Goal: Feedback & Contribution: Submit feedback/report problem

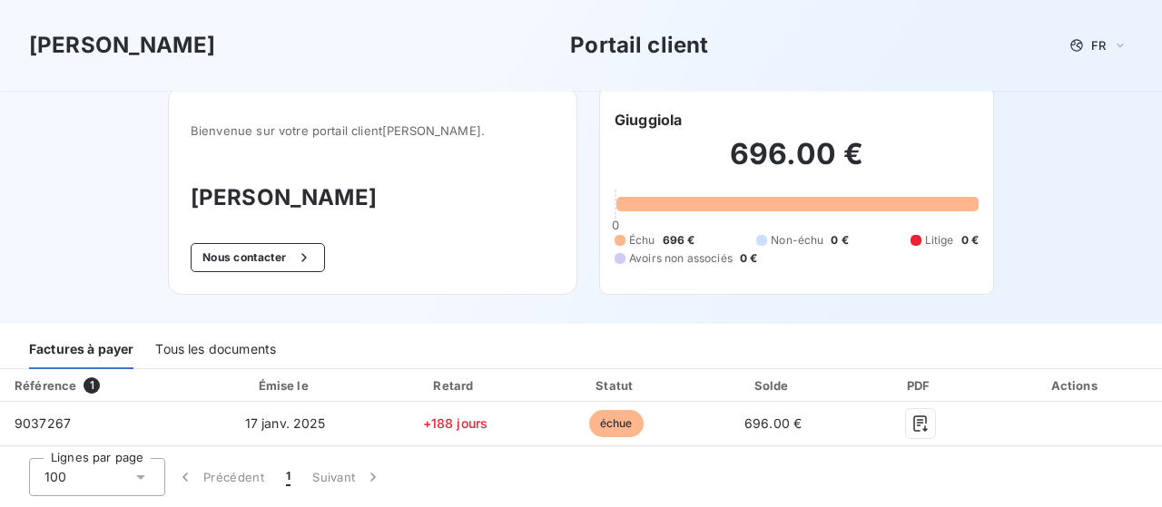
scroll to position [5, 0]
click at [310, 253] on button "Nous contacter" at bounding box center [258, 256] width 134 height 29
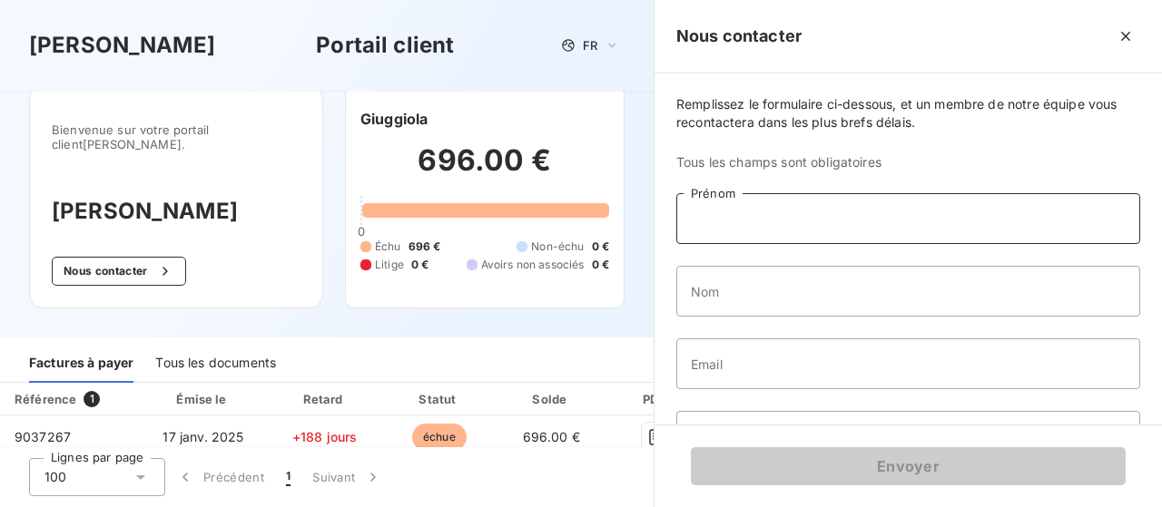
click at [738, 230] on input "Prénom" at bounding box center [908, 218] width 464 height 51
type input "[PERSON_NAME]"
type input "Giuggiola"
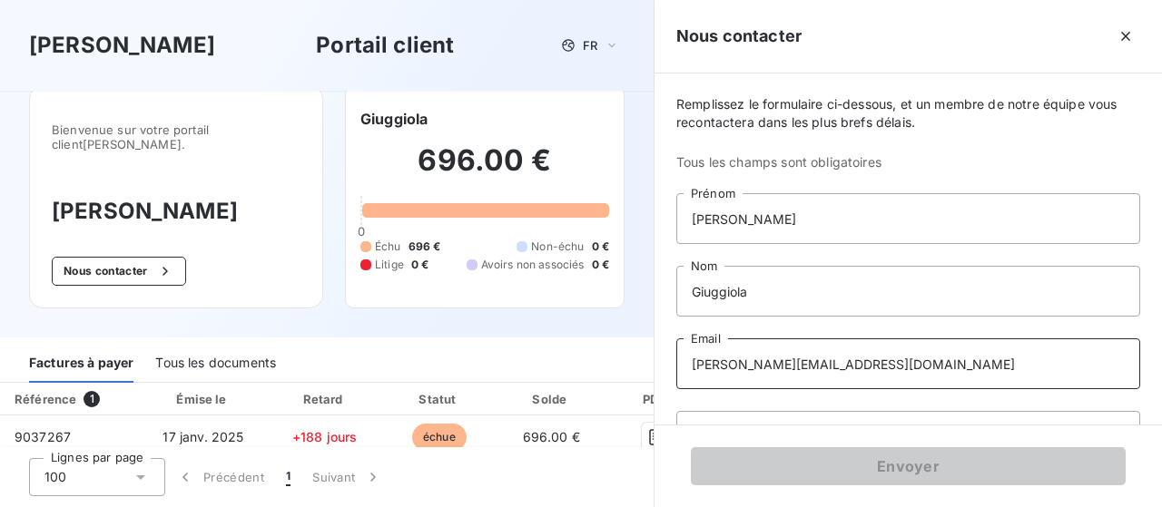
type input "[PERSON_NAME][EMAIL_ADDRESS][DOMAIN_NAME]"
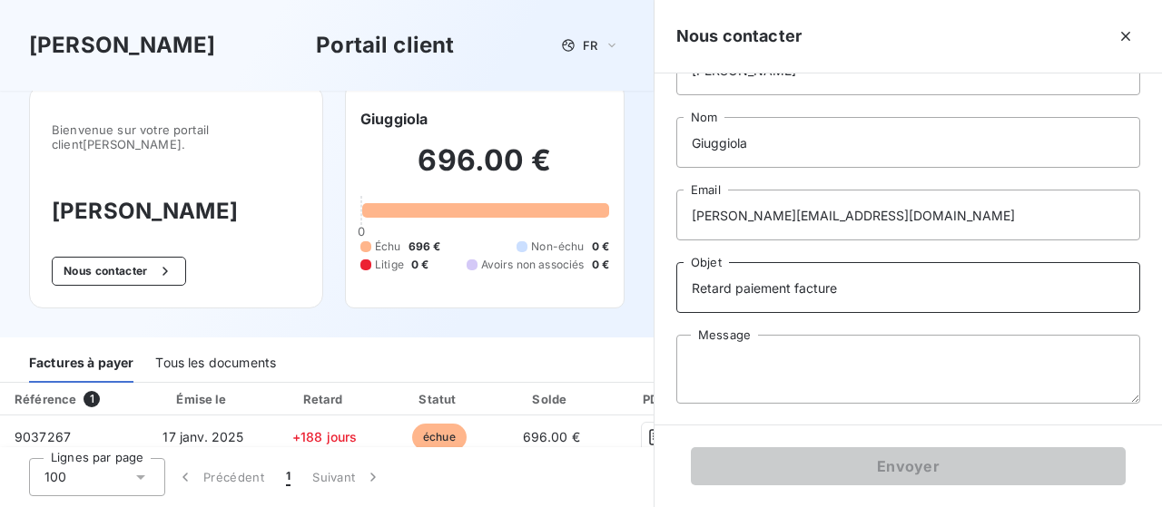
type input "Retard paiement facture"
click at [722, 365] on textarea "Message" at bounding box center [908, 369] width 464 height 69
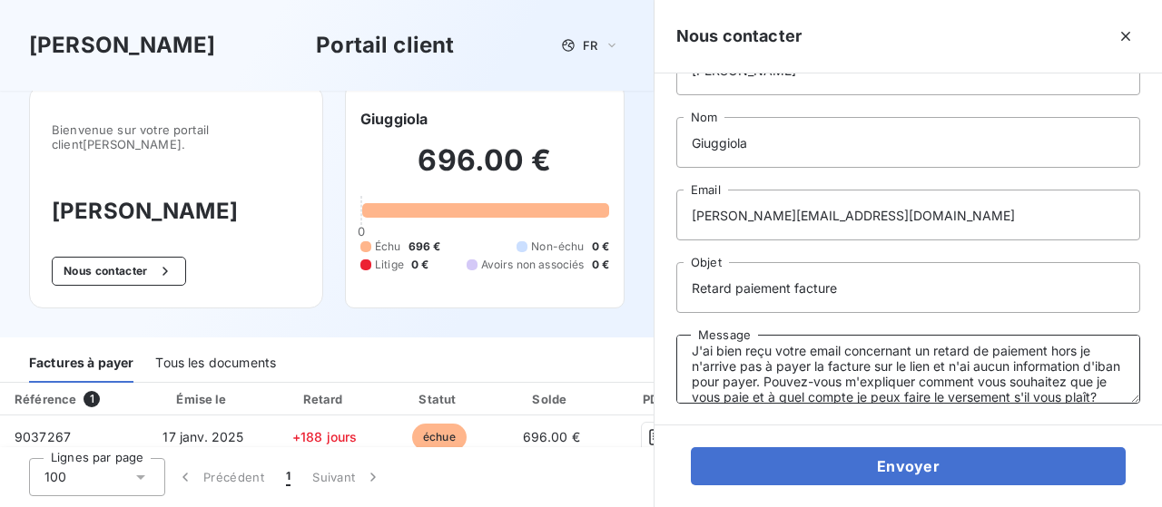
scroll to position [57, 0]
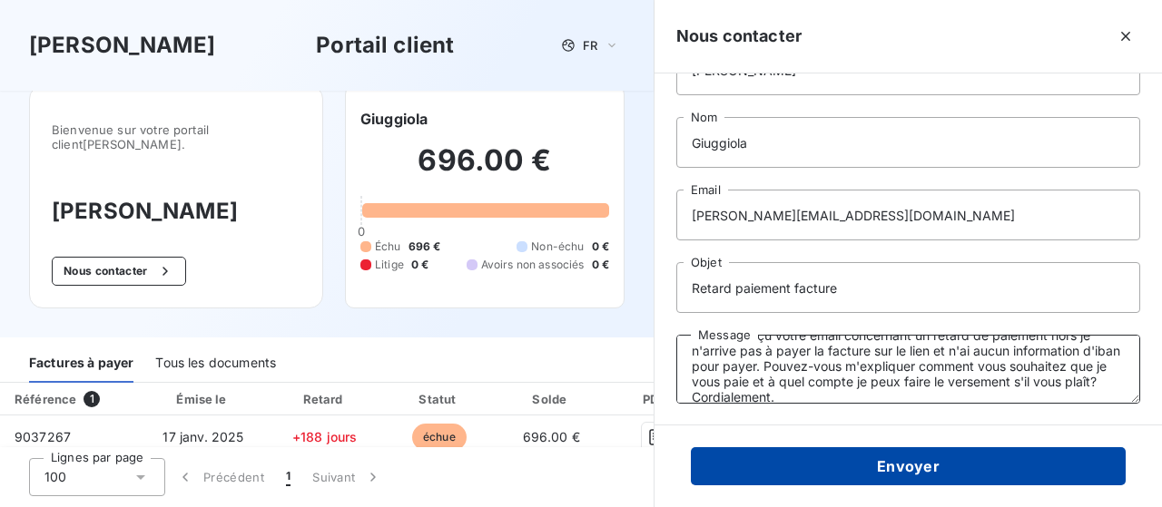
type textarea "Bonjour, J'ai bien reçu votre email concernant un retard de paiement hors je n'…"
click at [906, 461] on button "Envoyer" at bounding box center [908, 466] width 435 height 38
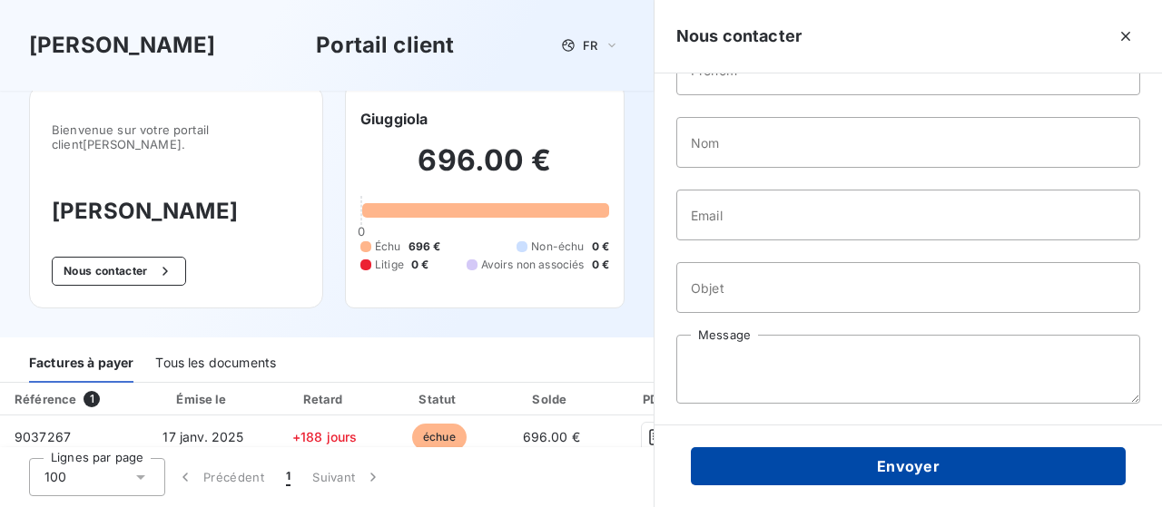
scroll to position [0, 0]
